Goal: Navigation & Orientation: Find specific page/section

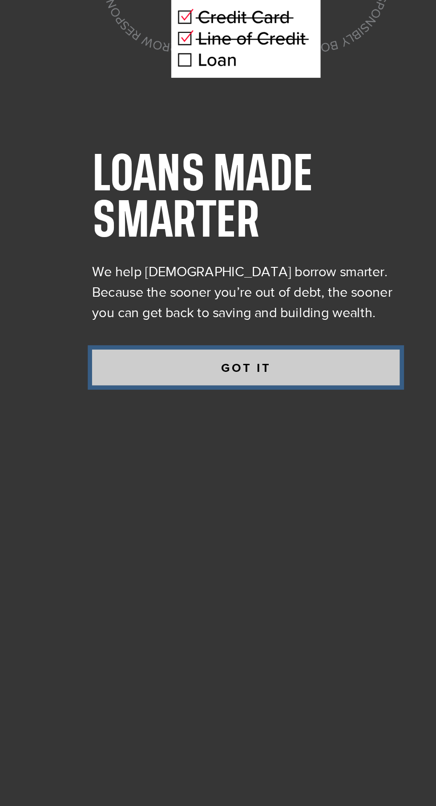
click at [275, 537] on button "GOT IT" at bounding box center [236, 528] width 160 height 19
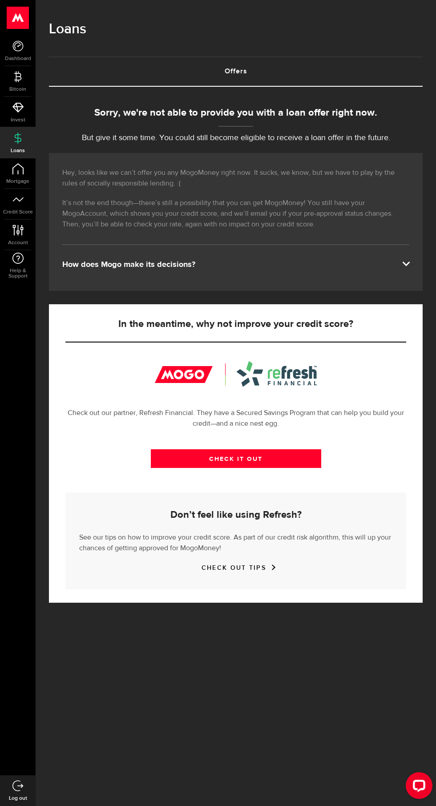
scroll to position [21, 0]
click at [354, 230] on p "It’s not the end though—there’s still a possibility that you can get MogoMoney!…" at bounding box center [235, 214] width 347 height 32
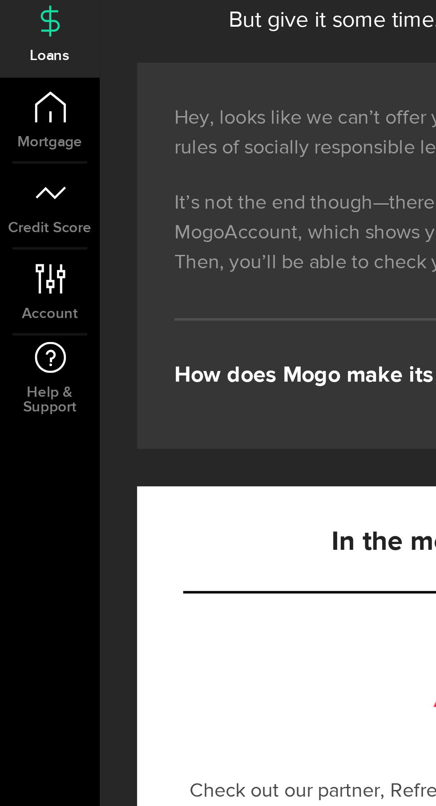
scroll to position [396, 0]
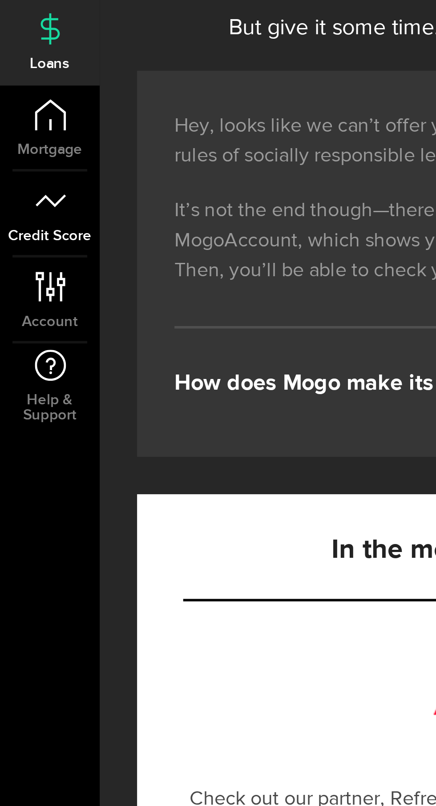
click at [19, 208] on link "Credit Score" at bounding box center [18, 204] width 36 height 30
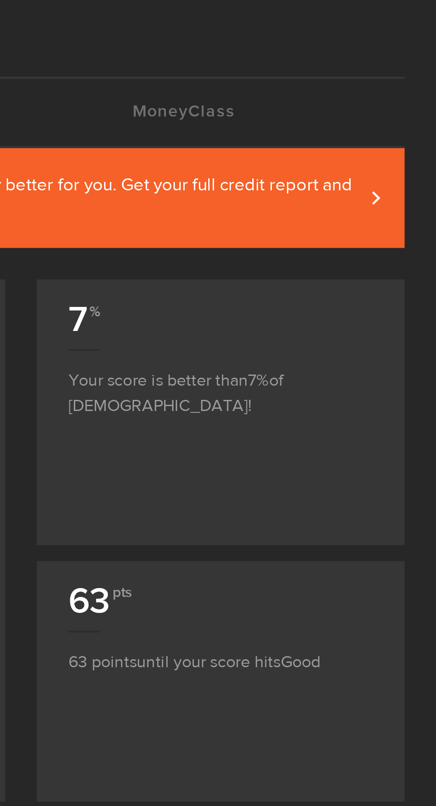
click at [403, 106] on span at bounding box center [405, 107] width 4 height 9
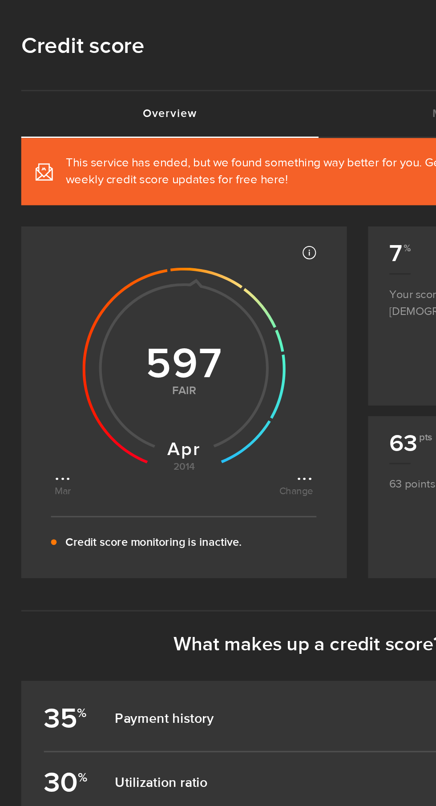
click at [164, 233] on use at bounding box center [152, 232] width 128 height 128
click at [164, 341] on p "Credit score monitoring is inactive." at bounding box center [131, 341] width 111 height 11
click at [226, 298] on icon at bounding box center [151, 229] width 162 height 162
click at [232, 161] on icon at bounding box center [229, 158] width 9 height 9
click at [224, 259] on icon at bounding box center [151, 229] width 162 height 162
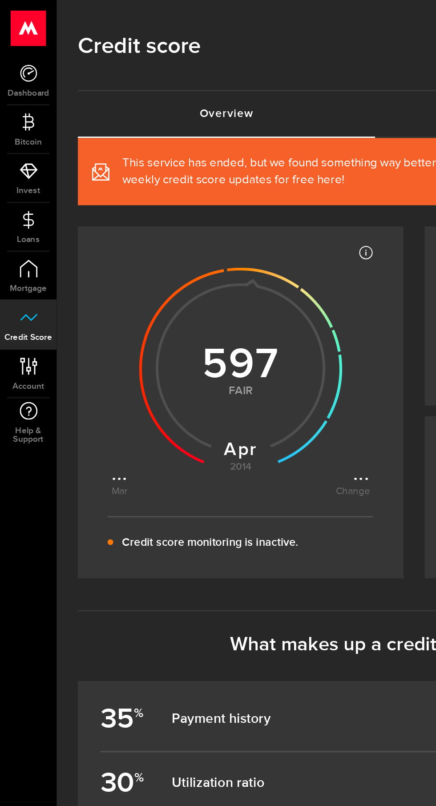
click at [147, 242] on use at bounding box center [152, 232] width 128 height 128
click at [149, 232] on use at bounding box center [152, 232] width 128 height 128
click at [80, 297] on icon at bounding box center [151, 229] width 162 height 162
click at [71, 294] on icon at bounding box center [151, 229] width 162 height 162
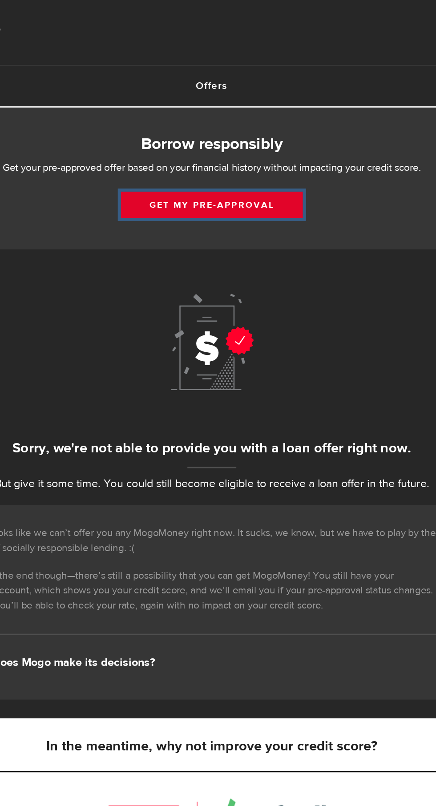
click at [262, 165] on button "Get my pre-approval" at bounding box center [235, 155] width 129 height 19
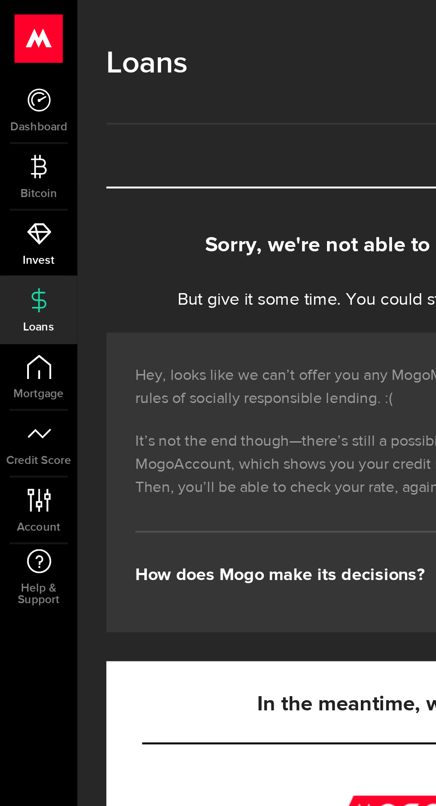
click at [19, 118] on span "Invest" at bounding box center [18, 119] width 36 height 5
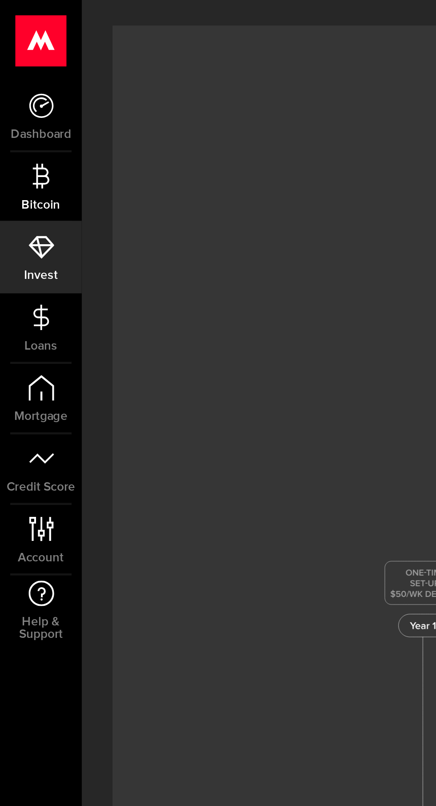
click at [18, 84] on link "Bitcoin" at bounding box center [18, 81] width 36 height 30
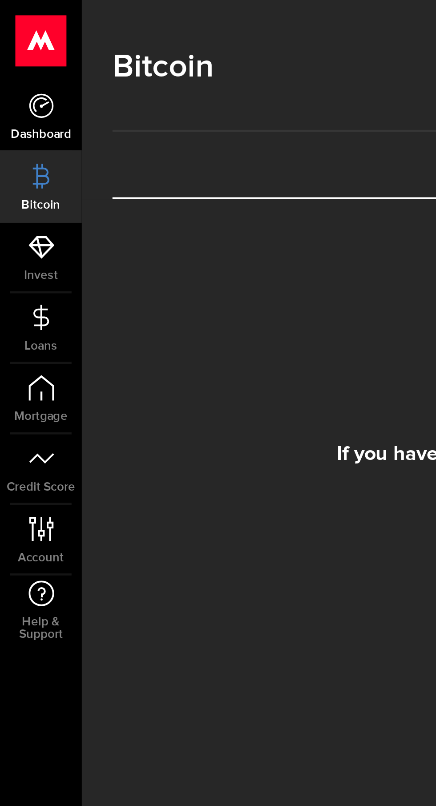
click at [14, 49] on use at bounding box center [17, 45] width 11 height 11
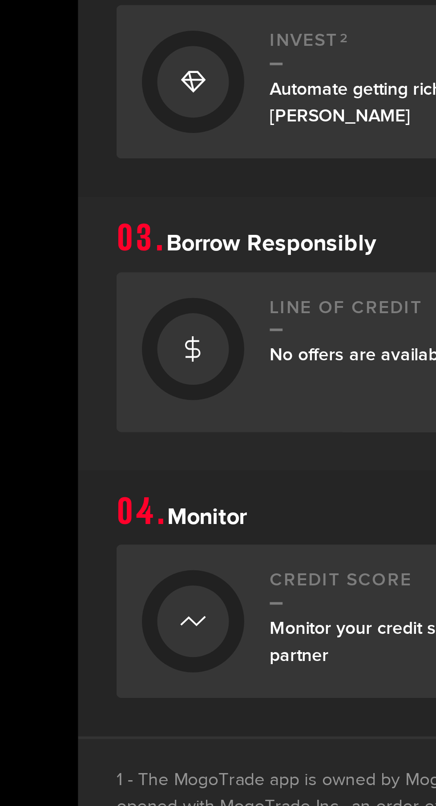
click at [80, 505] on icon at bounding box center [75, 499] width 9 height 14
